Goal: Task Accomplishment & Management: Use online tool/utility

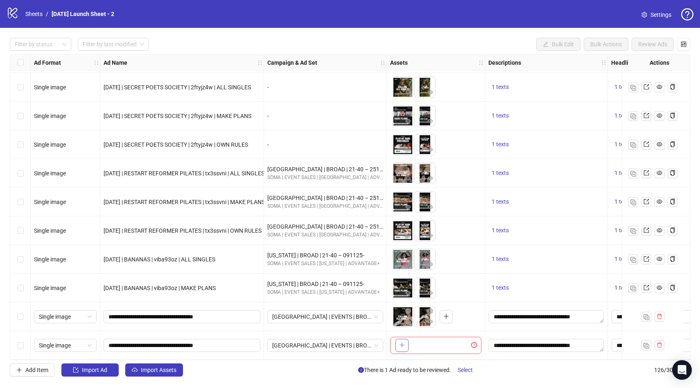
click at [403, 344] on icon "plus" at bounding box center [402, 345] width 6 height 6
drag, startPoint x: 186, startPoint y: 343, endPoint x: 308, endPoint y: 351, distance: 122.8
type input "**********"
click at [397, 342] on ul at bounding box center [414, 345] width 44 height 21
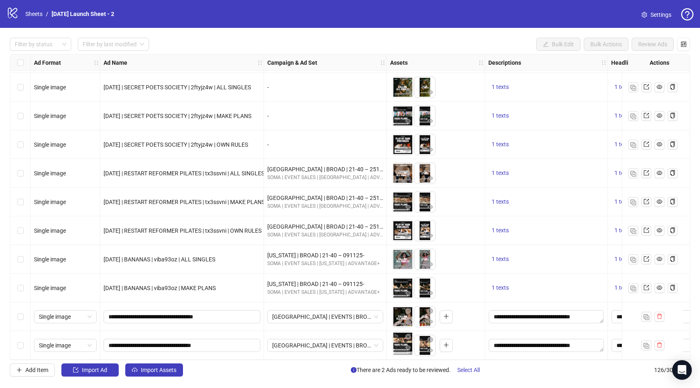
drag, startPoint x: 421, startPoint y: 342, endPoint x: 403, endPoint y: 342, distance: 18.8
click at [403, 342] on body "logo/logo-mobile Sheets / [DATE] Launch Sheet - 2 Settings Filter by status Fil…" at bounding box center [350, 194] width 700 height 388
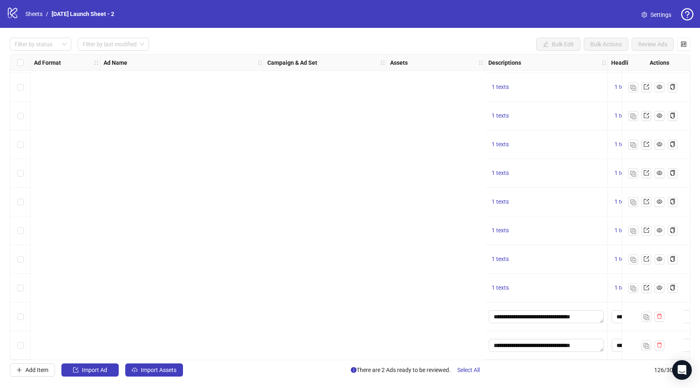
scroll to position [3327, 686]
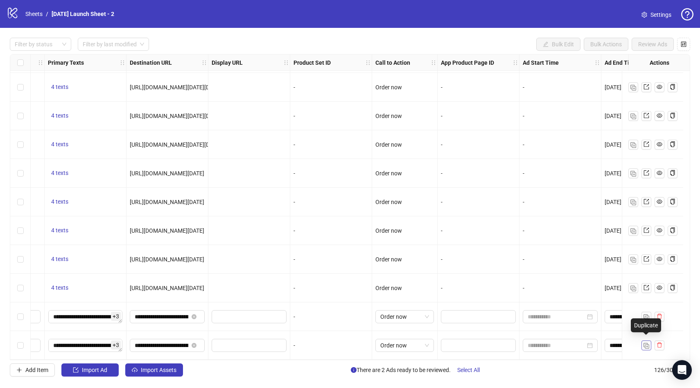
click at [648, 343] on img "button" at bounding box center [647, 346] width 6 height 6
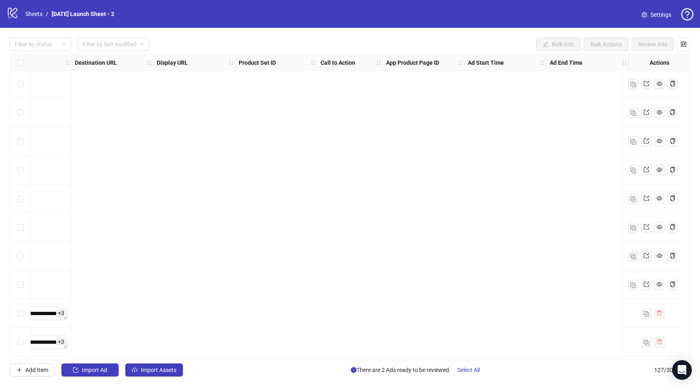
scroll to position [3355, 0]
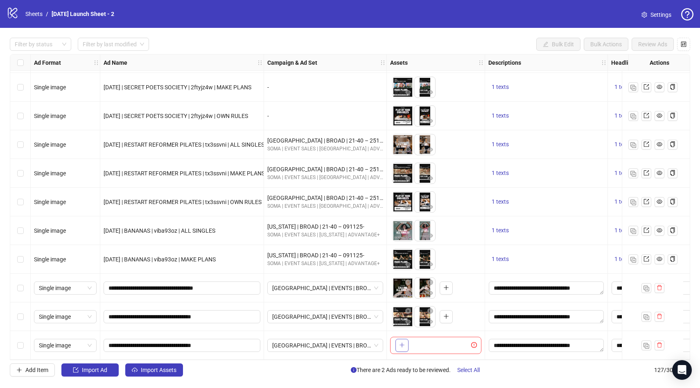
click at [403, 342] on icon "plus" at bounding box center [402, 345] width 6 height 6
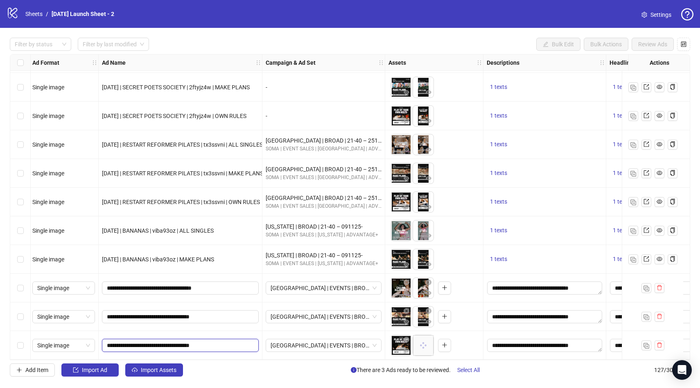
drag, startPoint x: 184, startPoint y: 341, endPoint x: 341, endPoint y: 357, distance: 157.7
click at [340, 357] on div "Ad Format Ad Name Campaign & Ad Set Assets Descriptions Headlines Primary Texts…" at bounding box center [350, 207] width 681 height 306
type input "**********"
click at [273, 334] on div "[GEOGRAPHIC_DATA] | EVENTS | BROAD | CUSTOM | 090925 ONWARDS" at bounding box center [324, 345] width 123 height 29
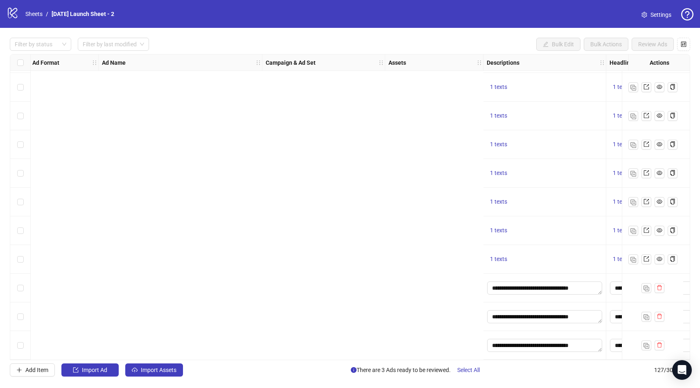
click at [468, 366] on button "Select All" at bounding box center [469, 369] width 36 height 13
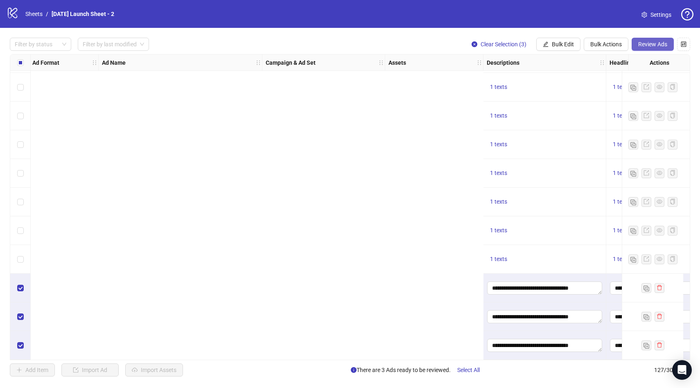
click at [656, 43] on span "Review Ads" at bounding box center [652, 44] width 29 height 7
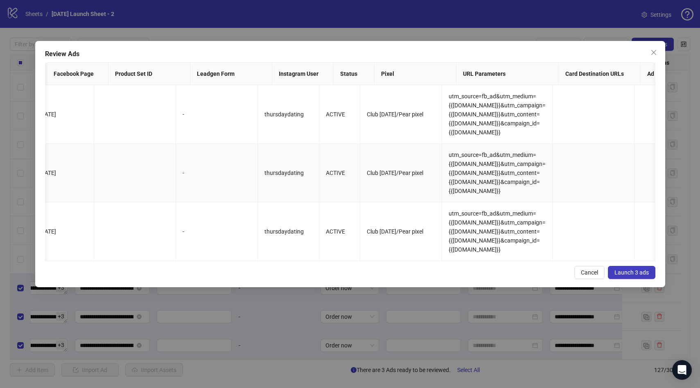
scroll to position [0, 1040]
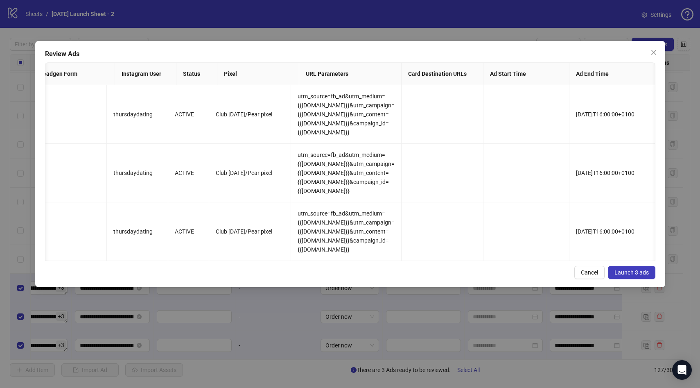
click at [632, 271] on span "Launch 3 ads" at bounding box center [632, 272] width 34 height 7
